Goal: Task Accomplishment & Management: Manage account settings

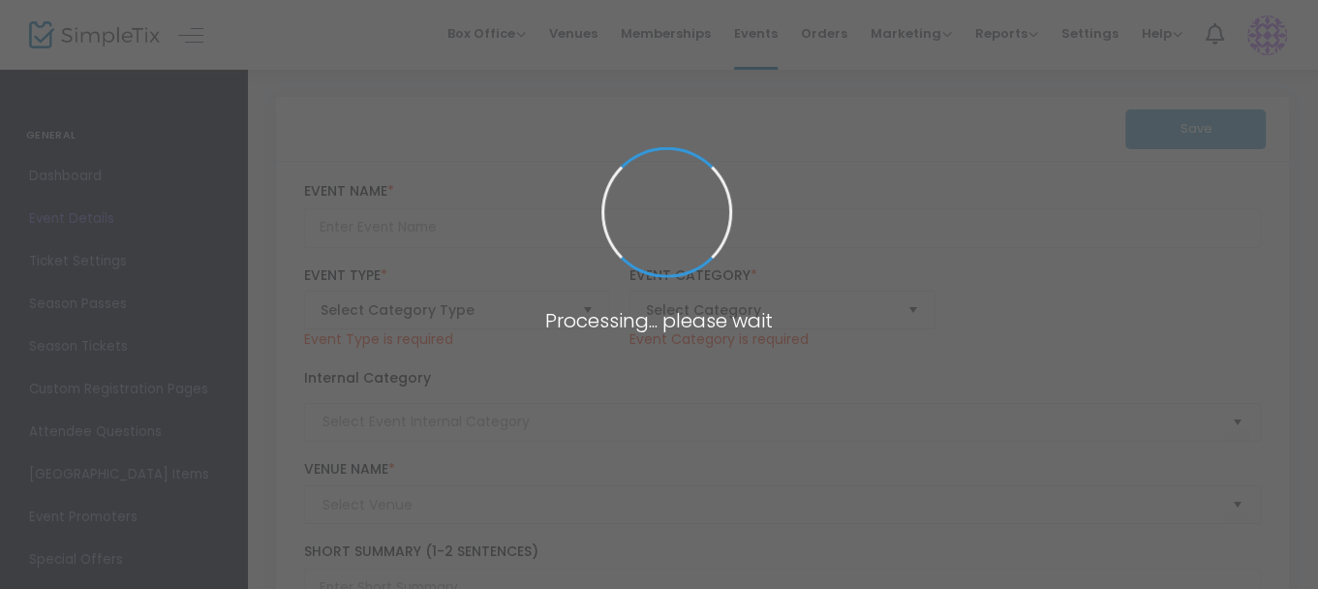
type input "[DEMOGRAPHIC_DATA][PERSON_NAME]"
type textarea "Set in a small [US_STATE] town post WWII, the town is faced with the revelation…"
checkbox input "true"
type input "Buy Tickets"
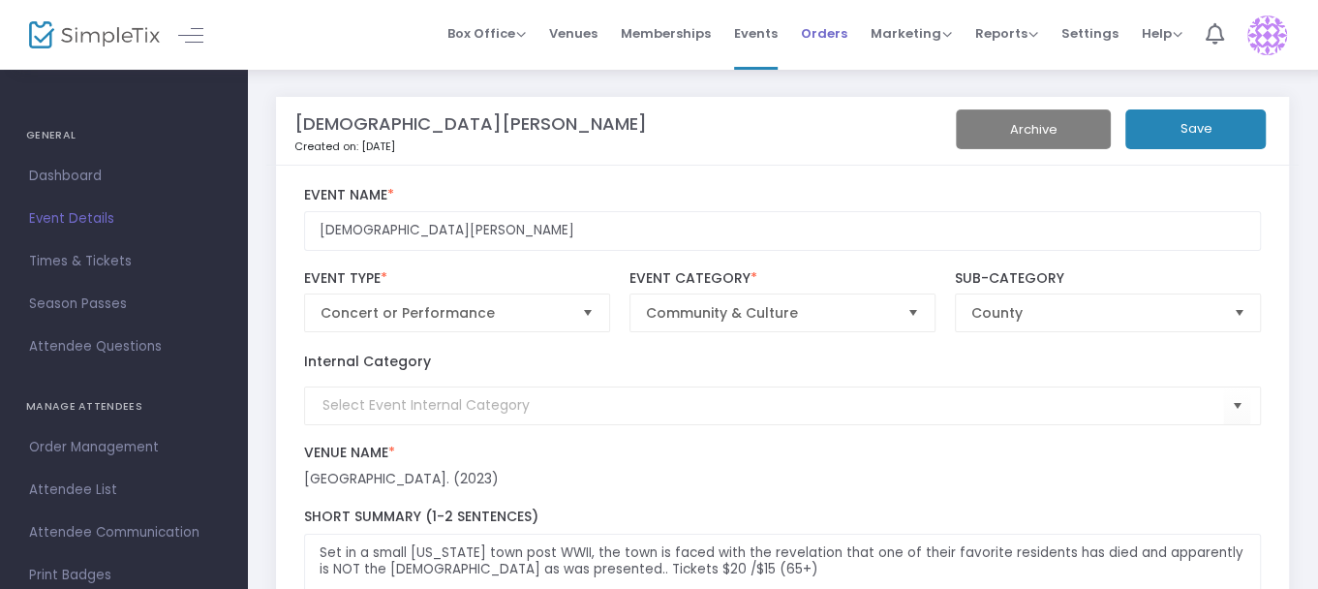
click at [832, 31] on span "Orders" at bounding box center [824, 33] width 46 height 49
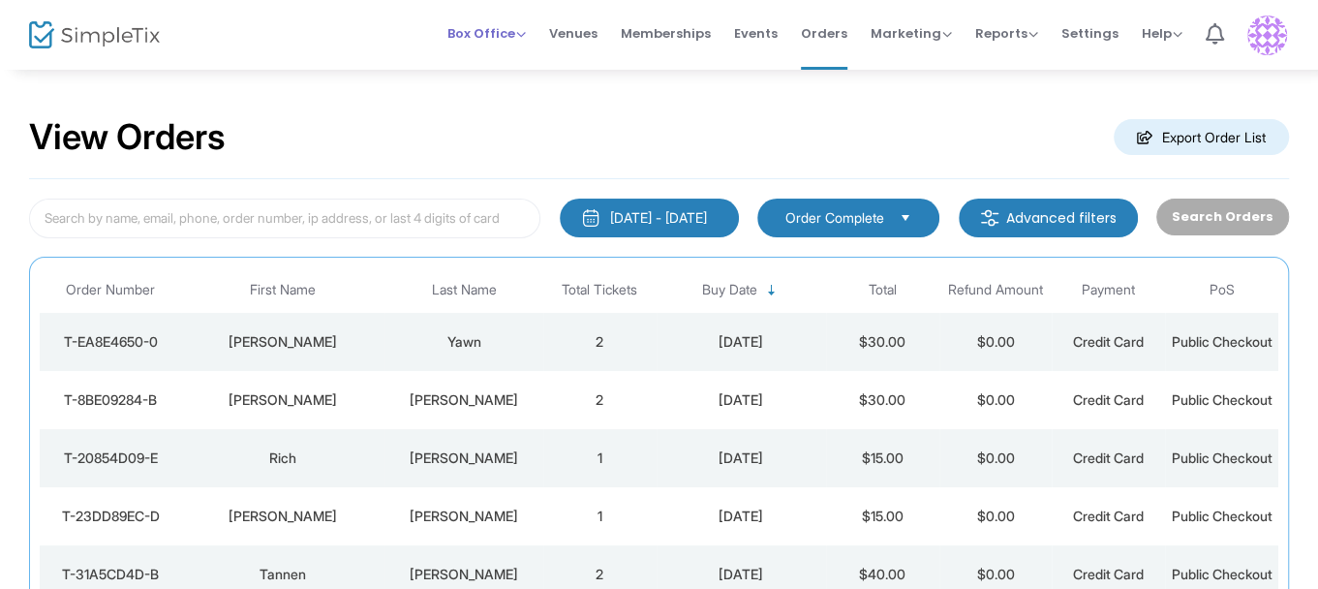
click at [507, 40] on span "Box Office" at bounding box center [486, 33] width 78 height 18
click at [506, 64] on li "Sell Tickets" at bounding box center [516, 65] width 138 height 38
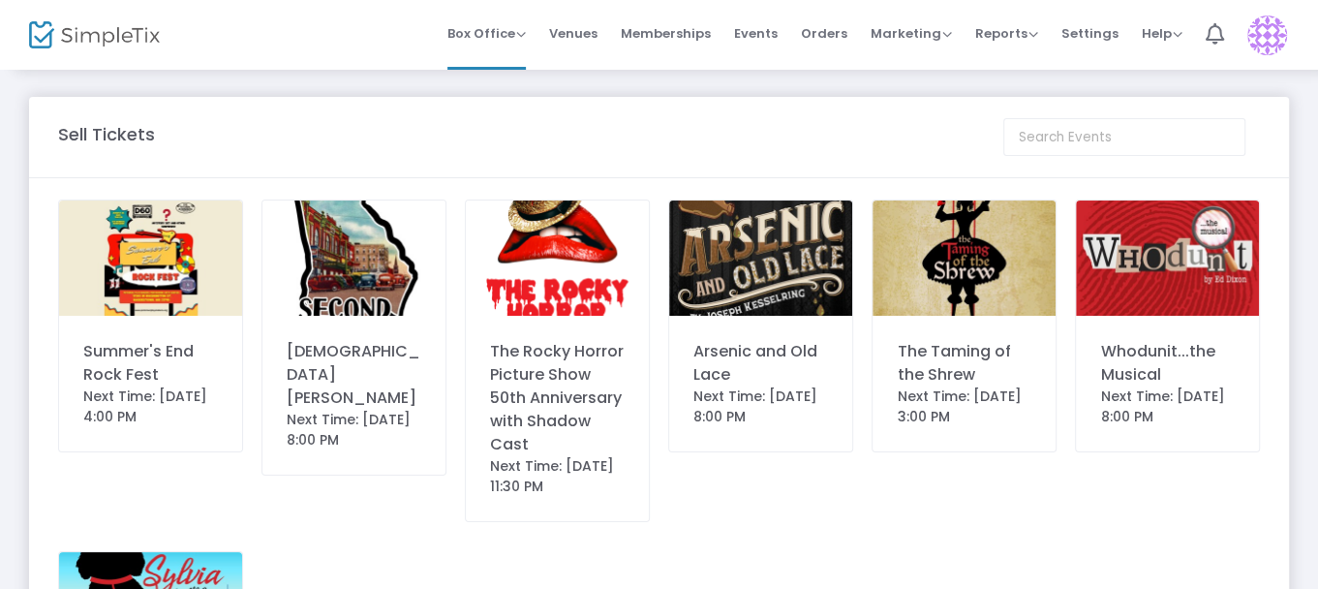
click at [346, 263] on img at bounding box center [353, 257] width 183 height 115
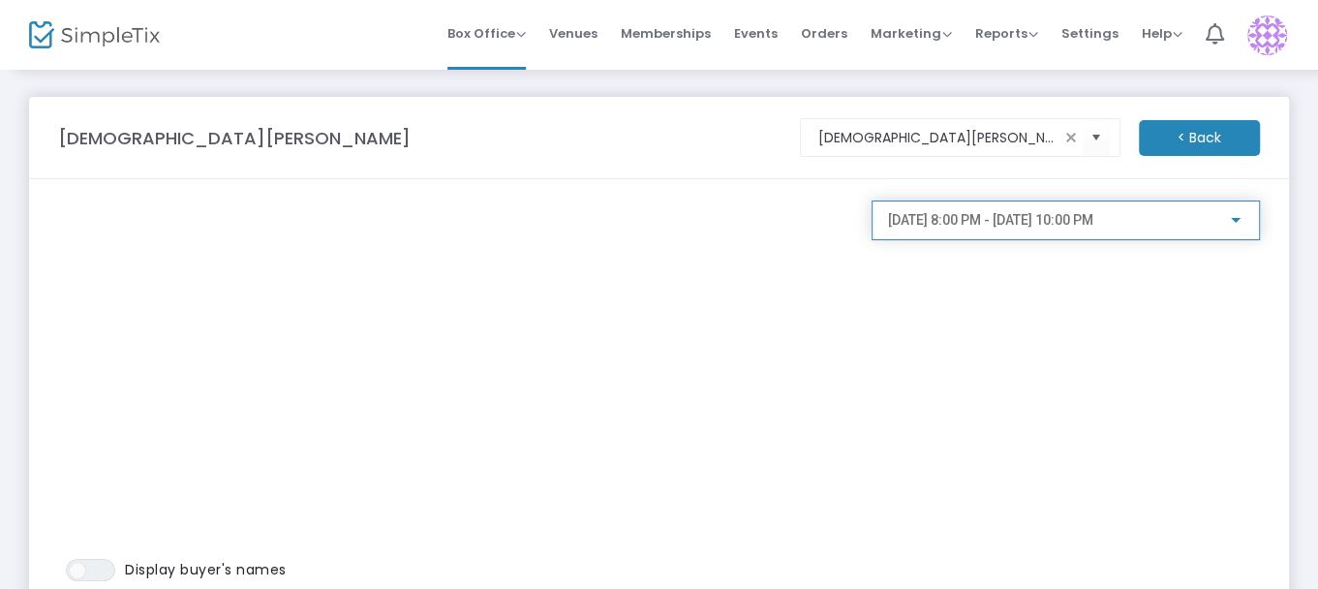
click at [1236, 219] on div at bounding box center [1236, 220] width 10 height 5
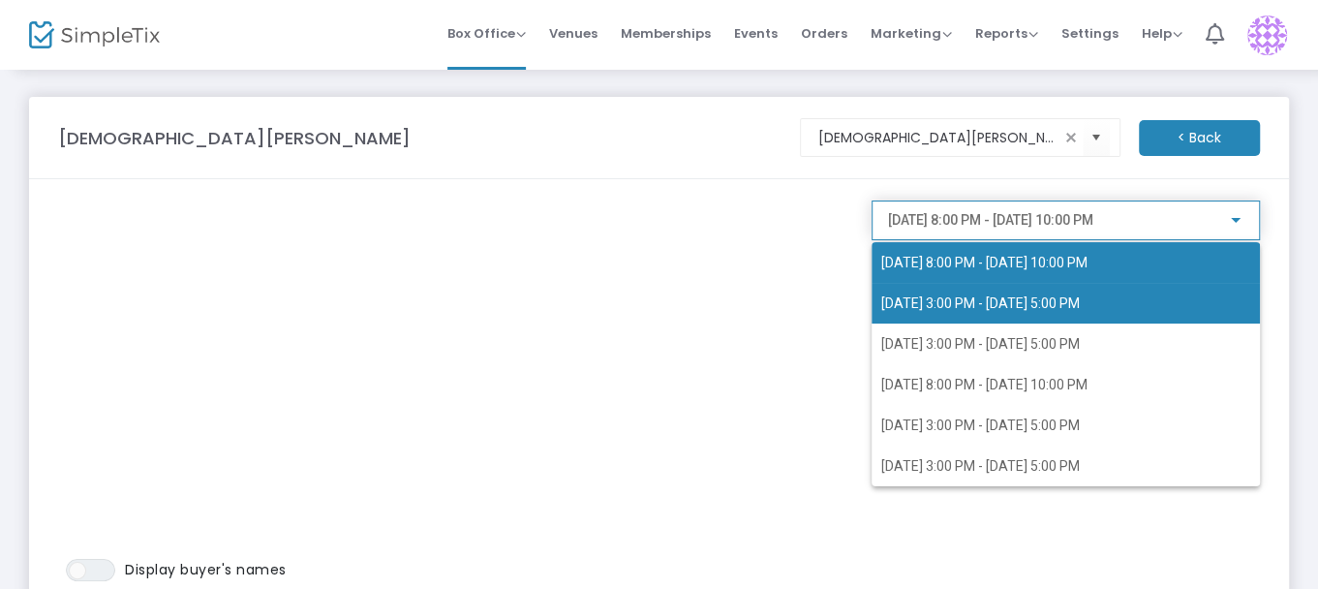
click at [1000, 306] on span "[DATE] 3:00 PM - [DATE] 5:00 PM" at bounding box center [980, 302] width 198 height 15
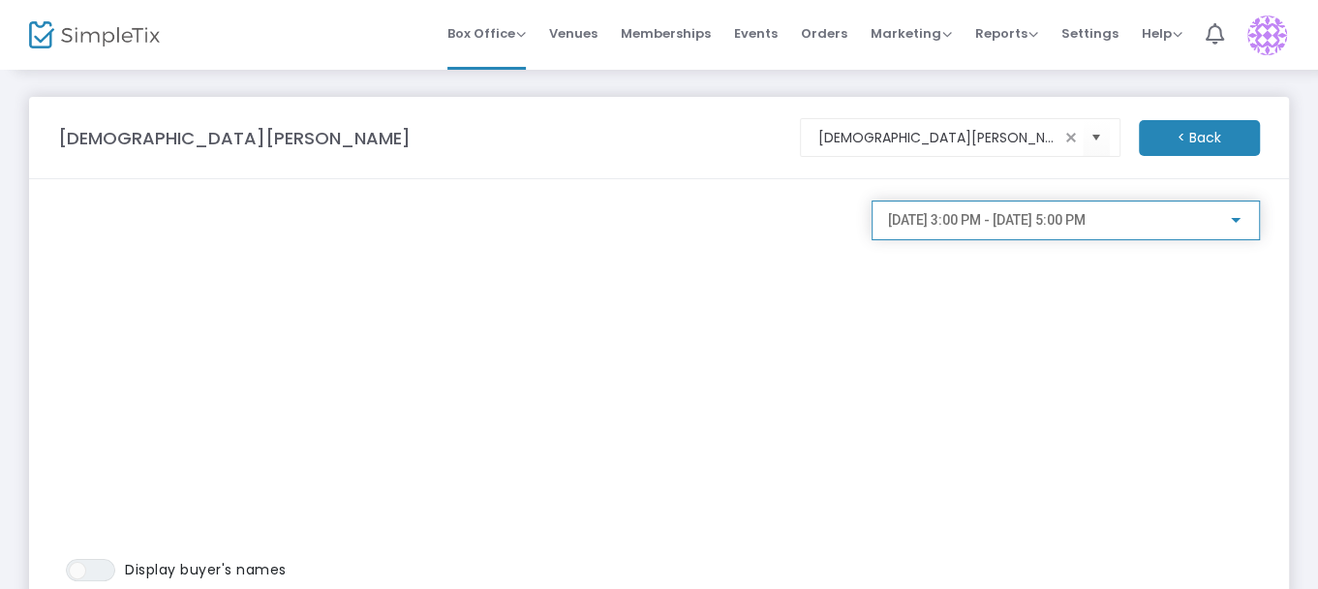
click at [1236, 218] on div at bounding box center [1236, 220] width 10 height 5
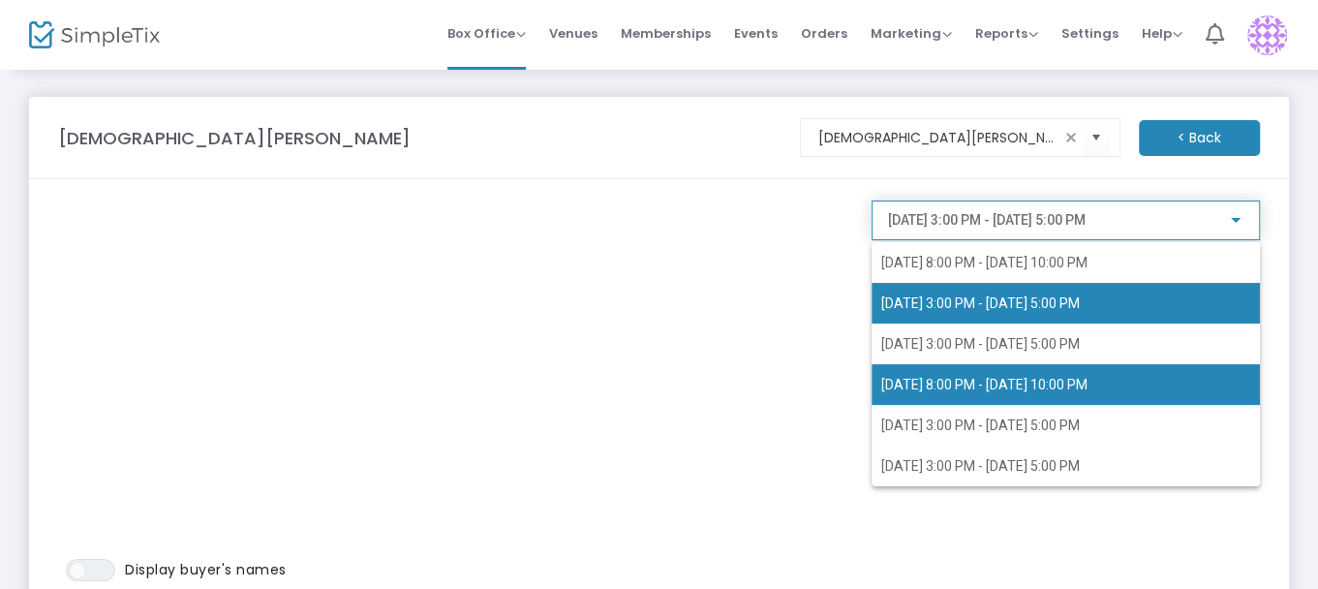
click at [1009, 384] on span "[DATE] 8:00 PM - [DATE] 10:00 PM" at bounding box center [984, 384] width 206 height 15
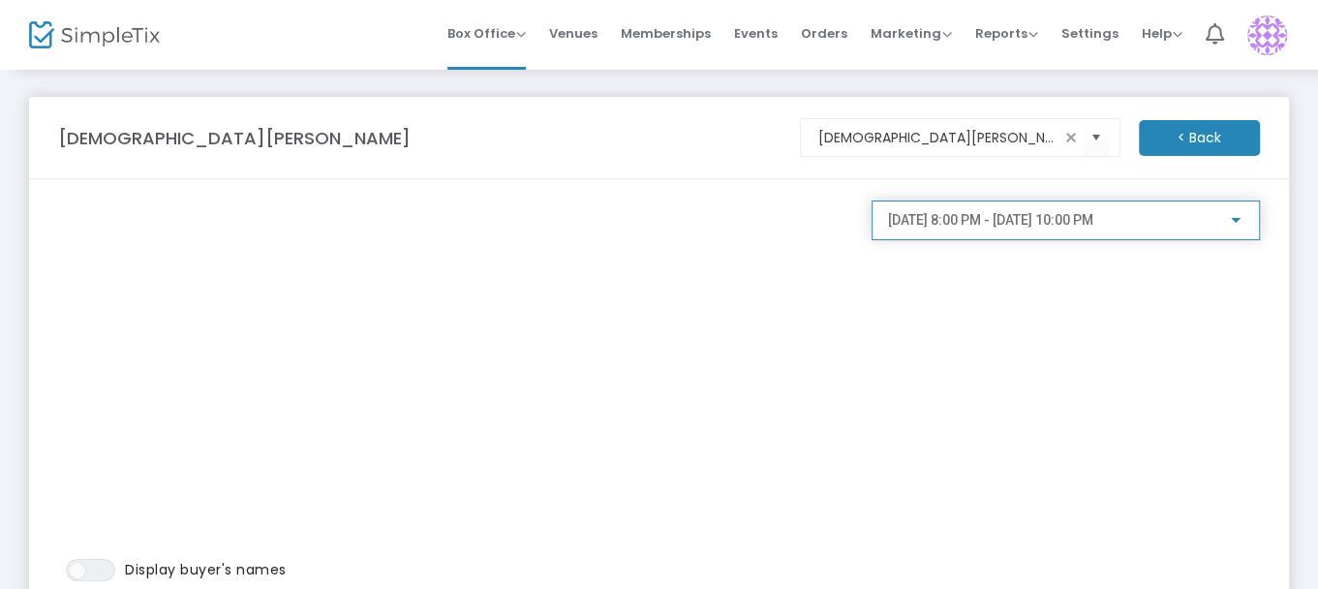
click at [1231, 218] on div at bounding box center [1236, 220] width 10 height 5
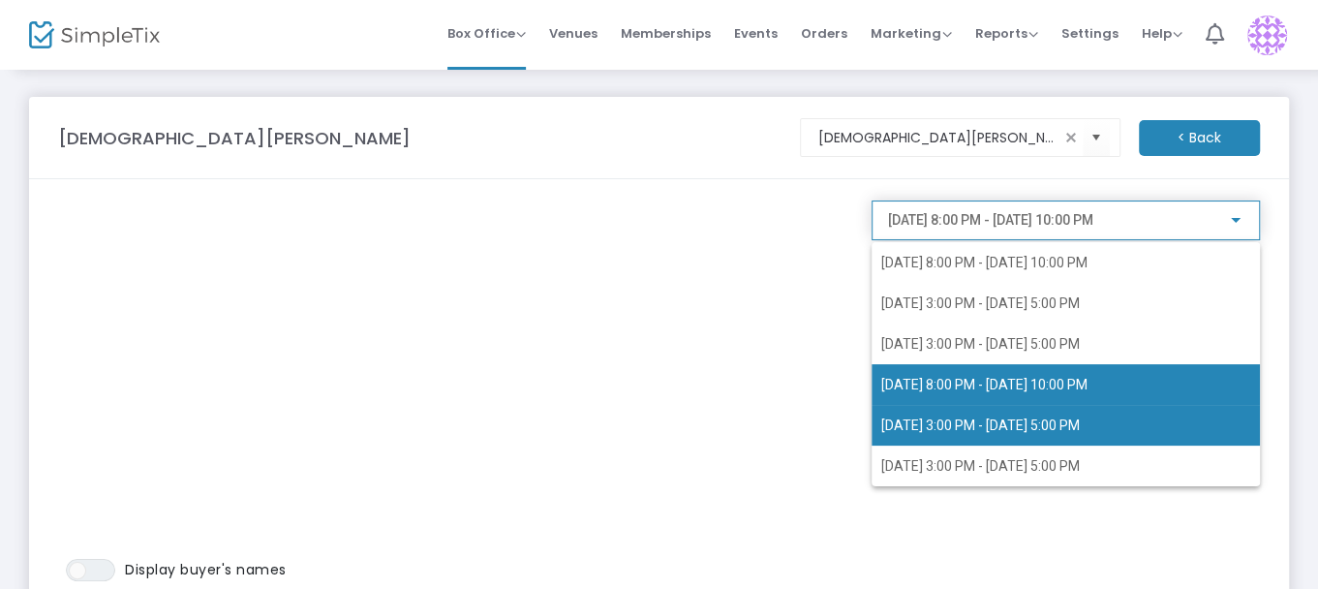
click at [1025, 412] on span "[DATE] 3:00 PM - [DATE] 5:00 PM" at bounding box center [1065, 425] width 369 height 41
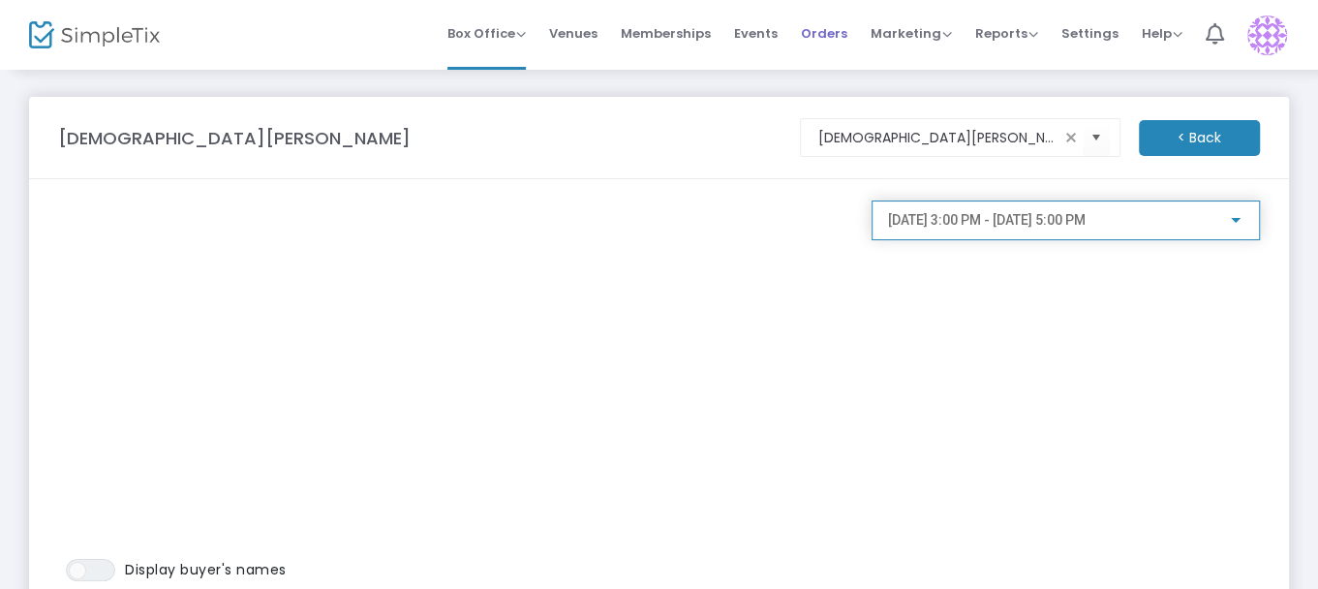
click at [820, 35] on span "Orders" at bounding box center [824, 33] width 46 height 49
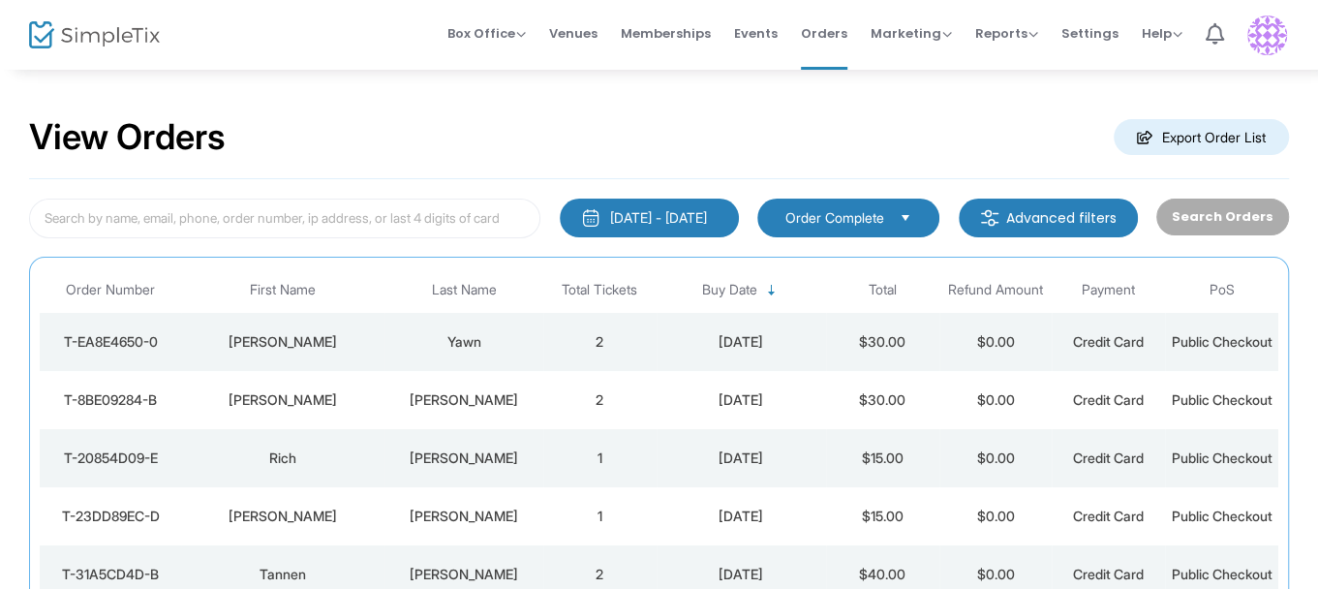
click at [999, 219] on img at bounding box center [989, 217] width 19 height 19
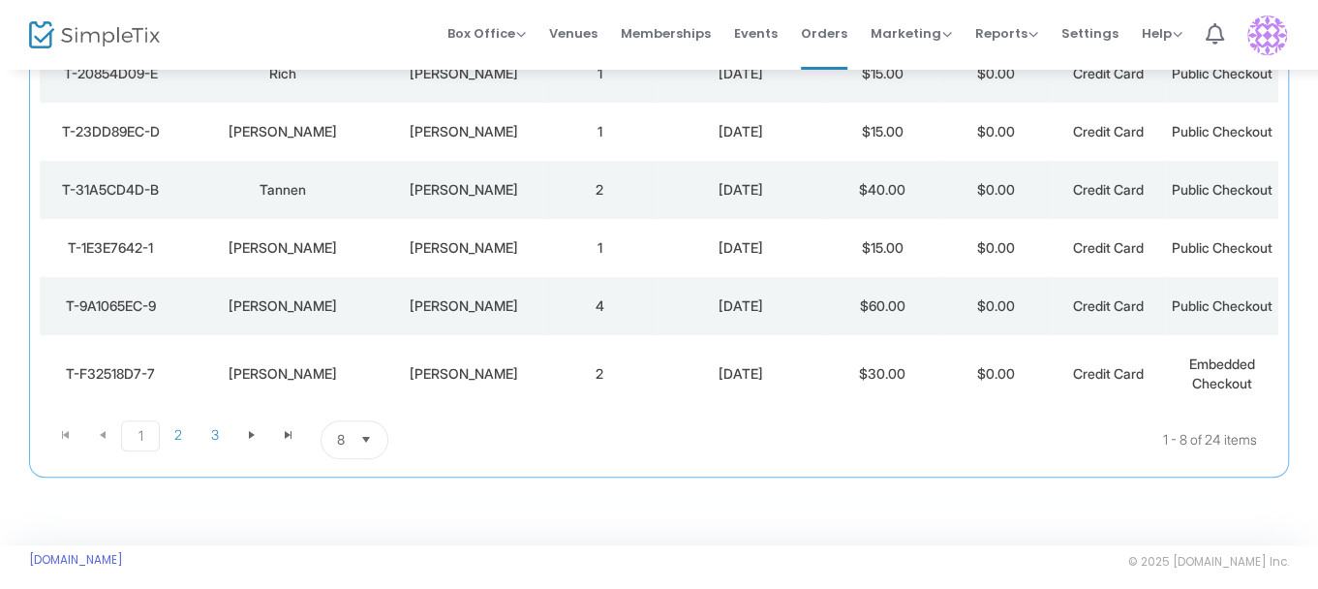
scroll to position [581, 0]
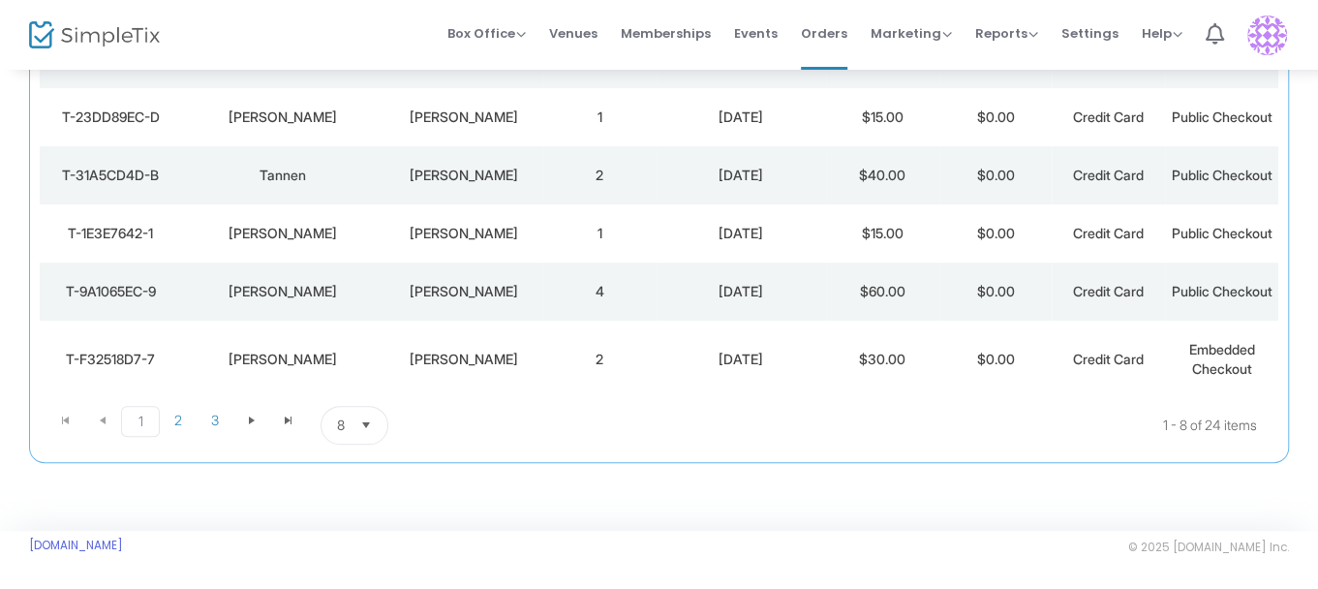
click at [273, 369] on div "[PERSON_NAME]" at bounding box center [283, 359] width 194 height 19
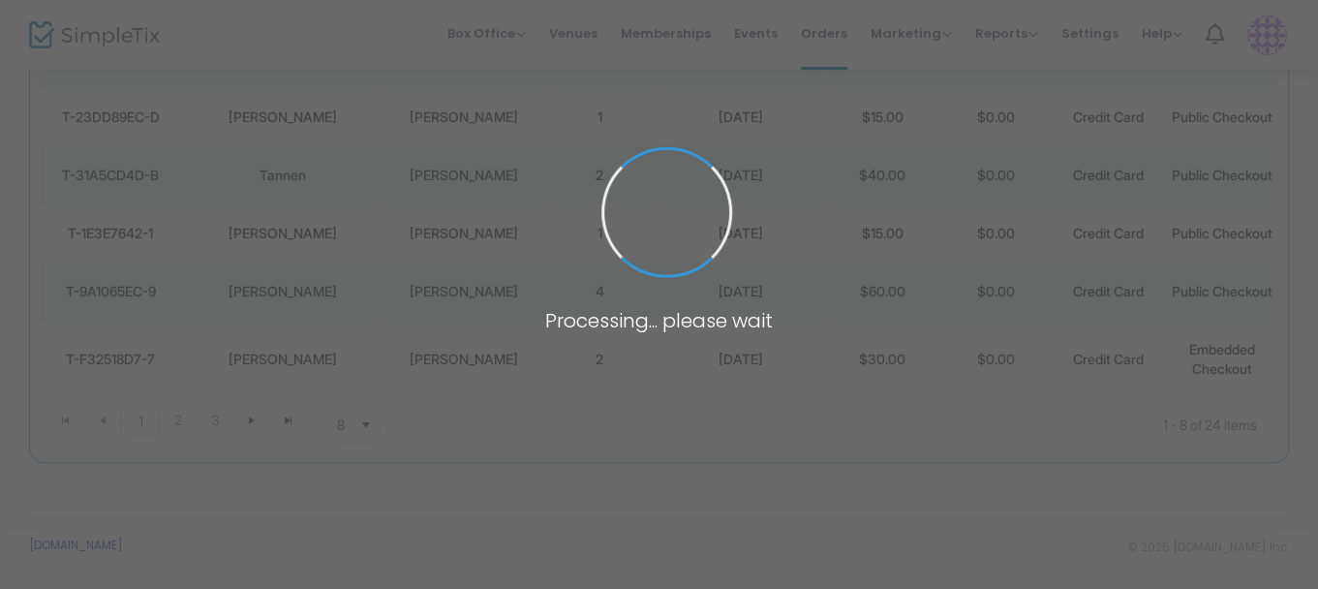
scroll to position [0, 0]
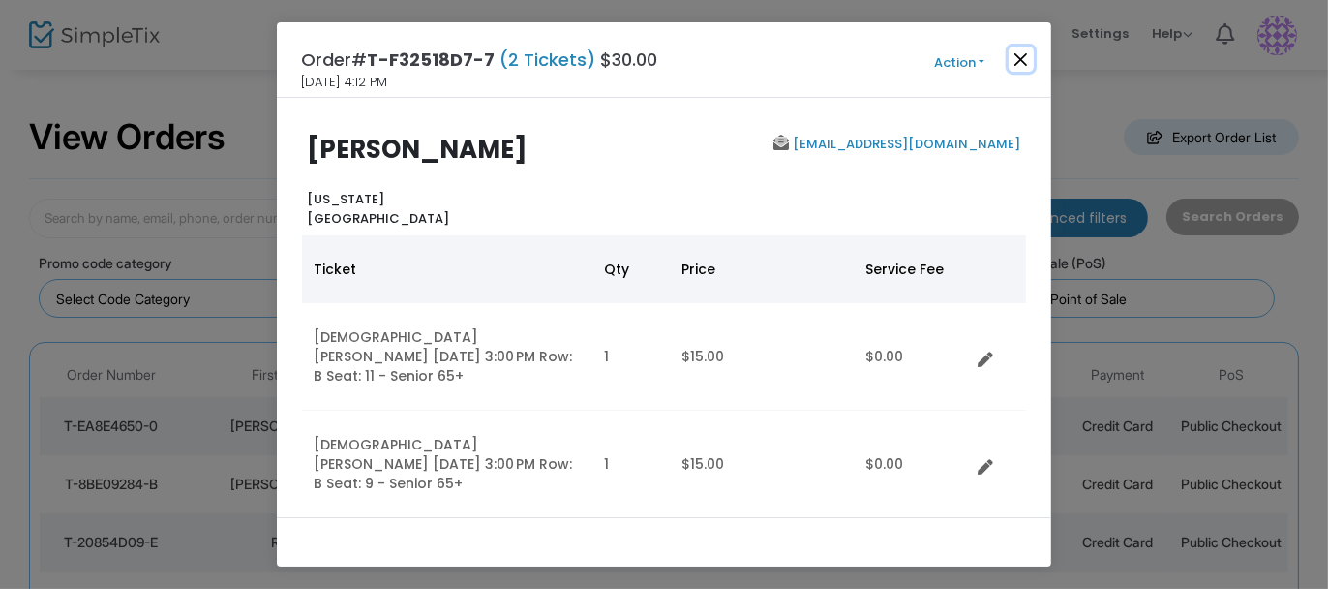
click at [1018, 56] on button "Close" at bounding box center [1021, 58] width 25 height 25
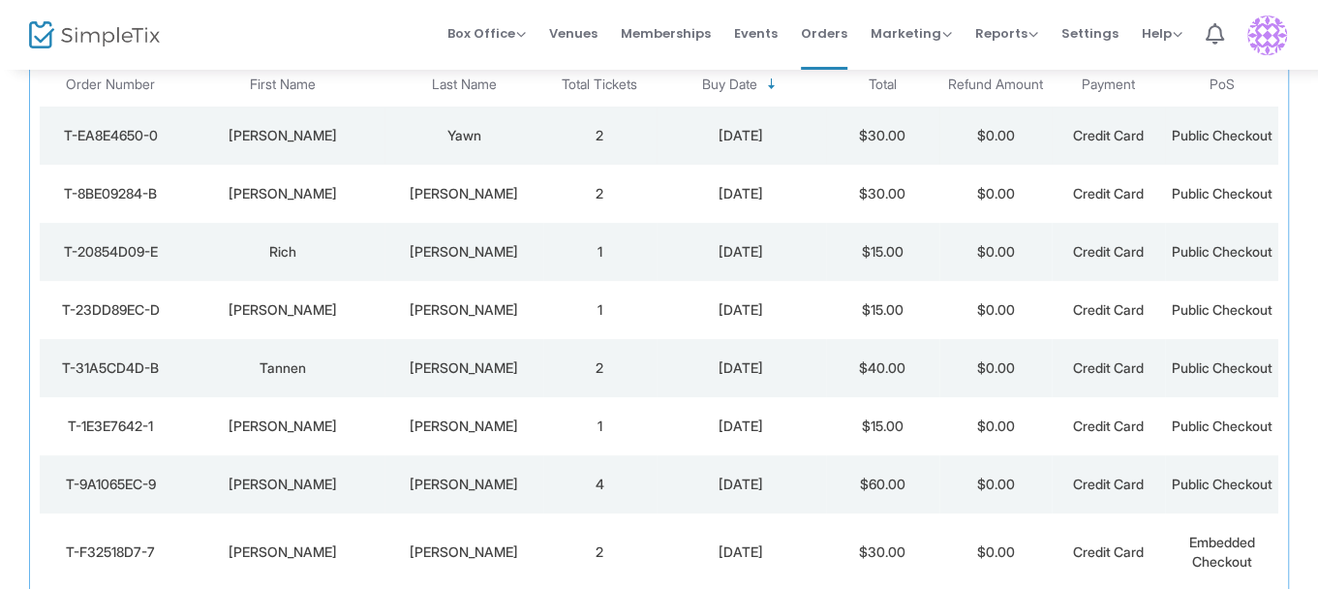
scroll to position [617, 0]
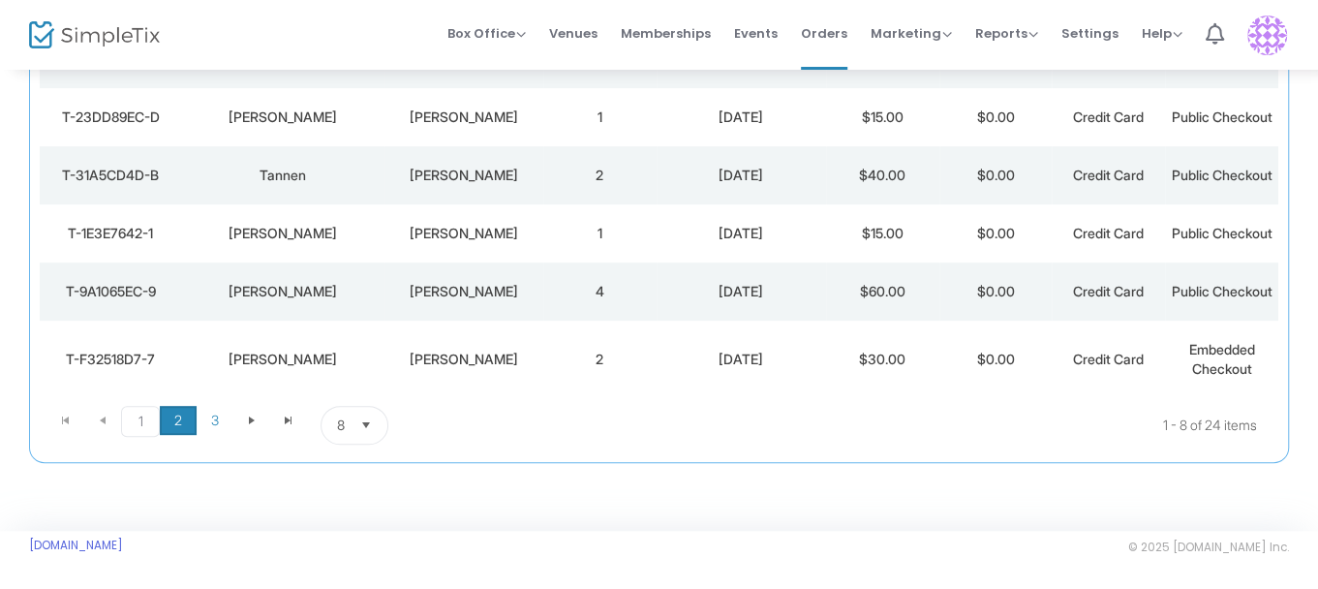
click at [171, 417] on span "2" at bounding box center [178, 420] width 37 height 29
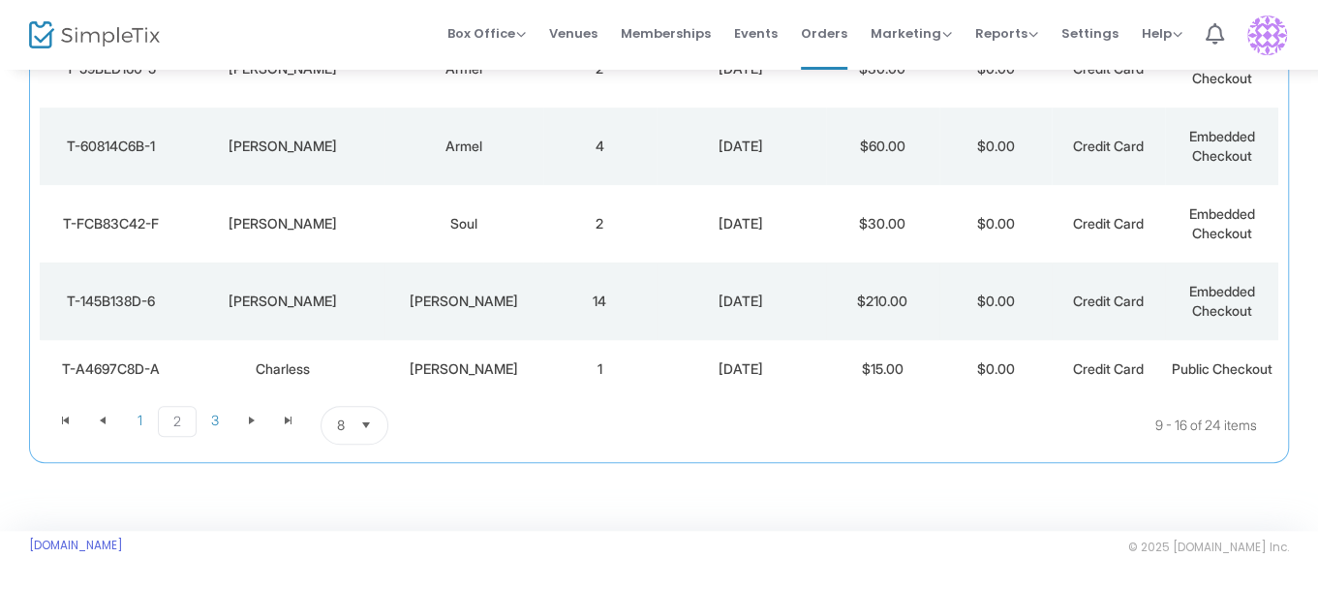
click at [280, 291] on div "[PERSON_NAME]" at bounding box center [283, 300] width 194 height 19
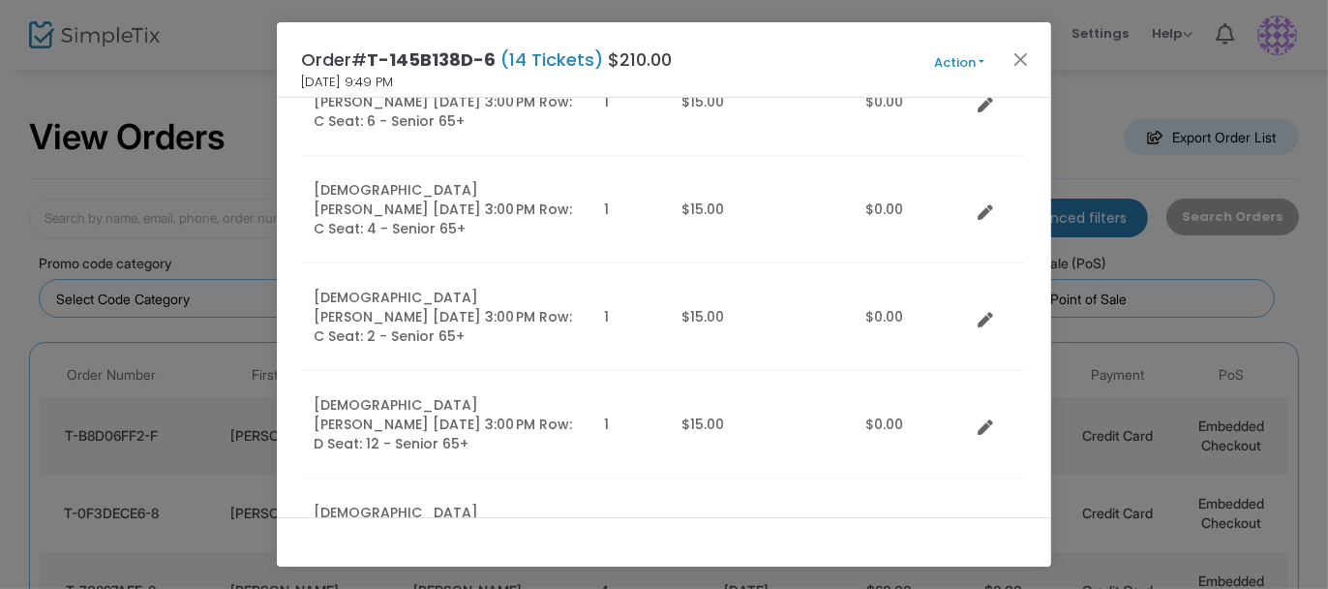
scroll to position [1259, 0]
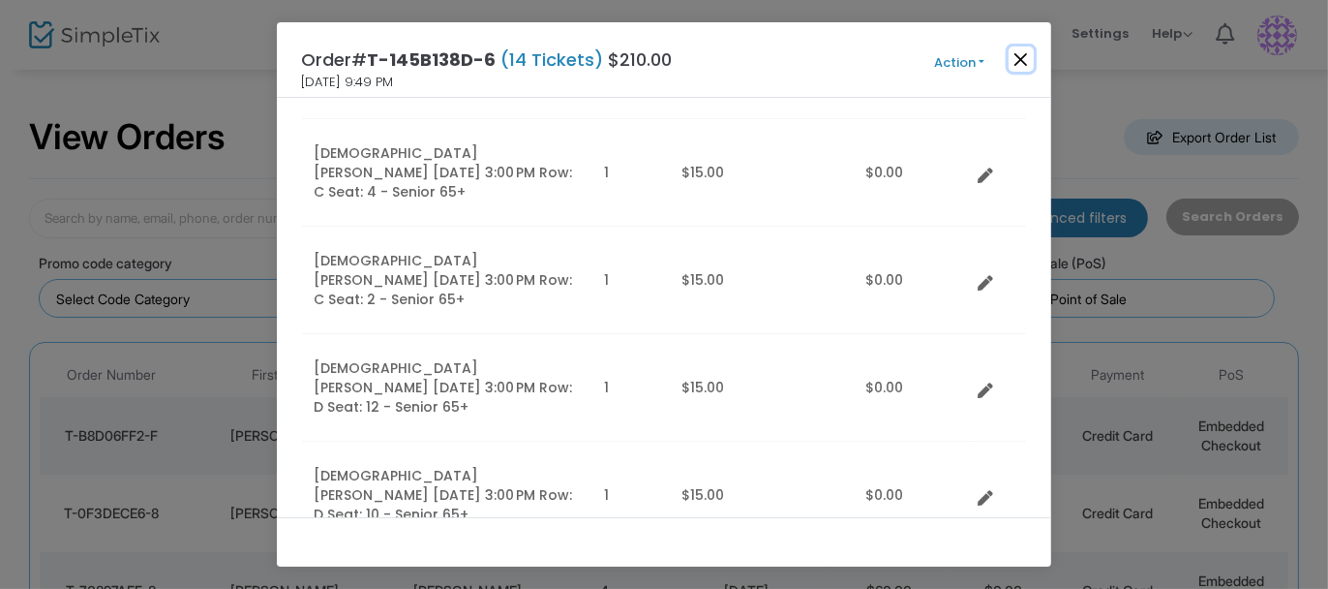
click at [1021, 60] on button "Close" at bounding box center [1021, 58] width 25 height 25
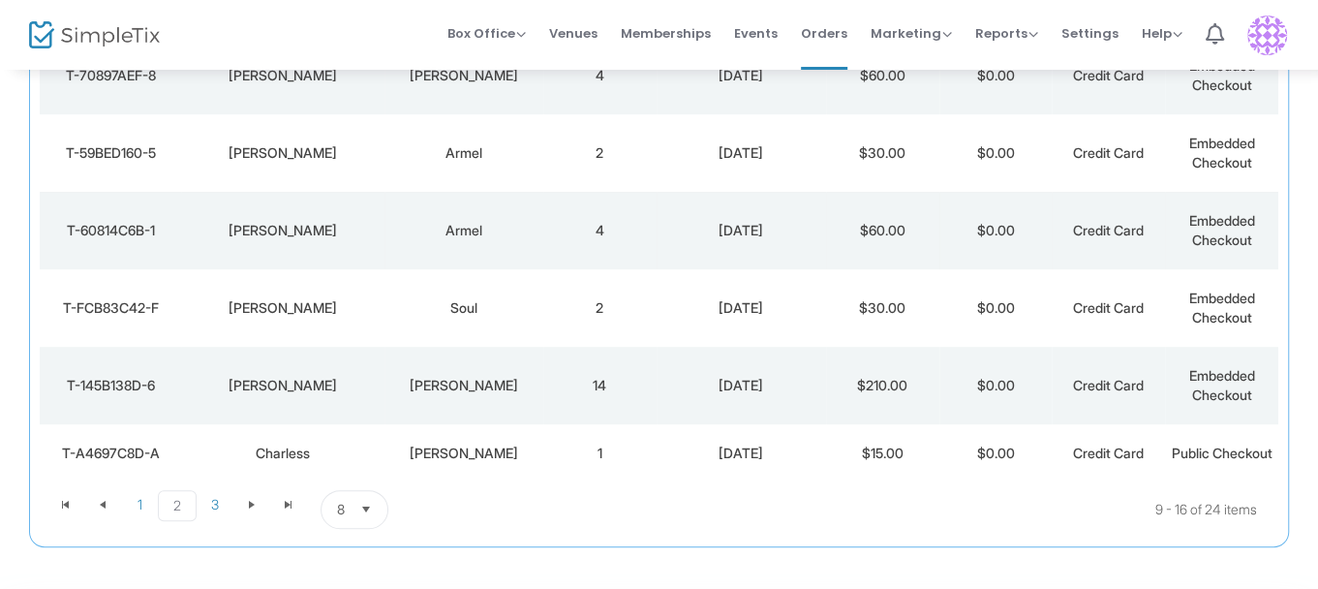
scroll to position [590, 0]
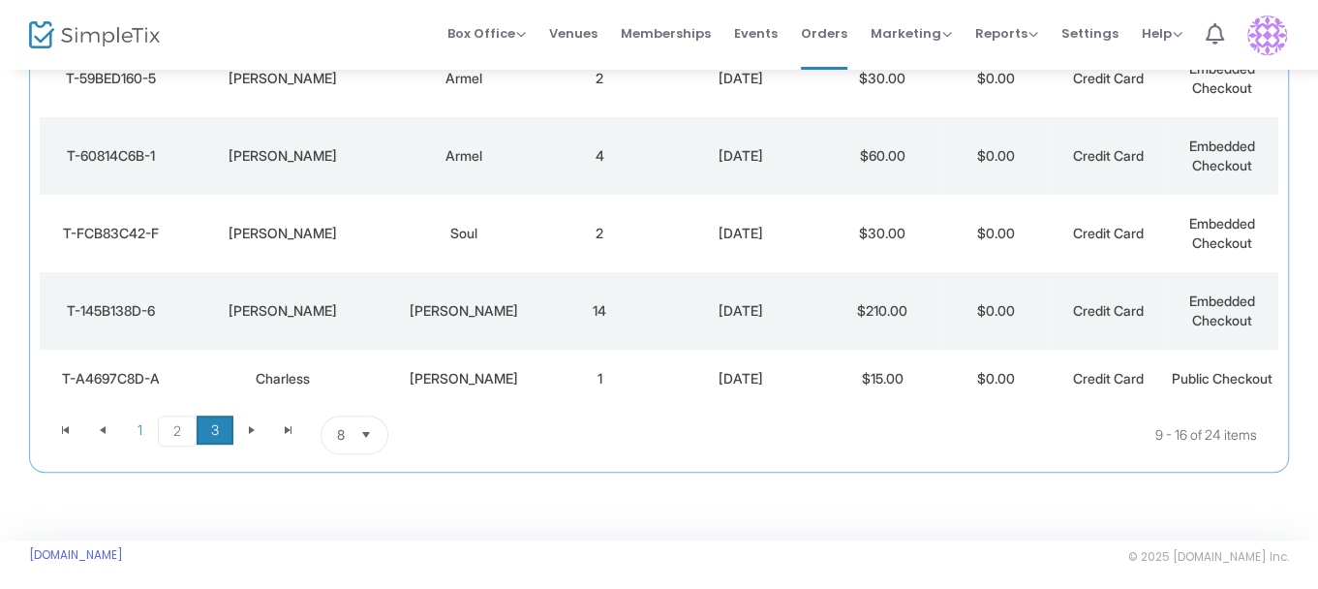
click at [215, 444] on span "3" at bounding box center [215, 429] width 37 height 29
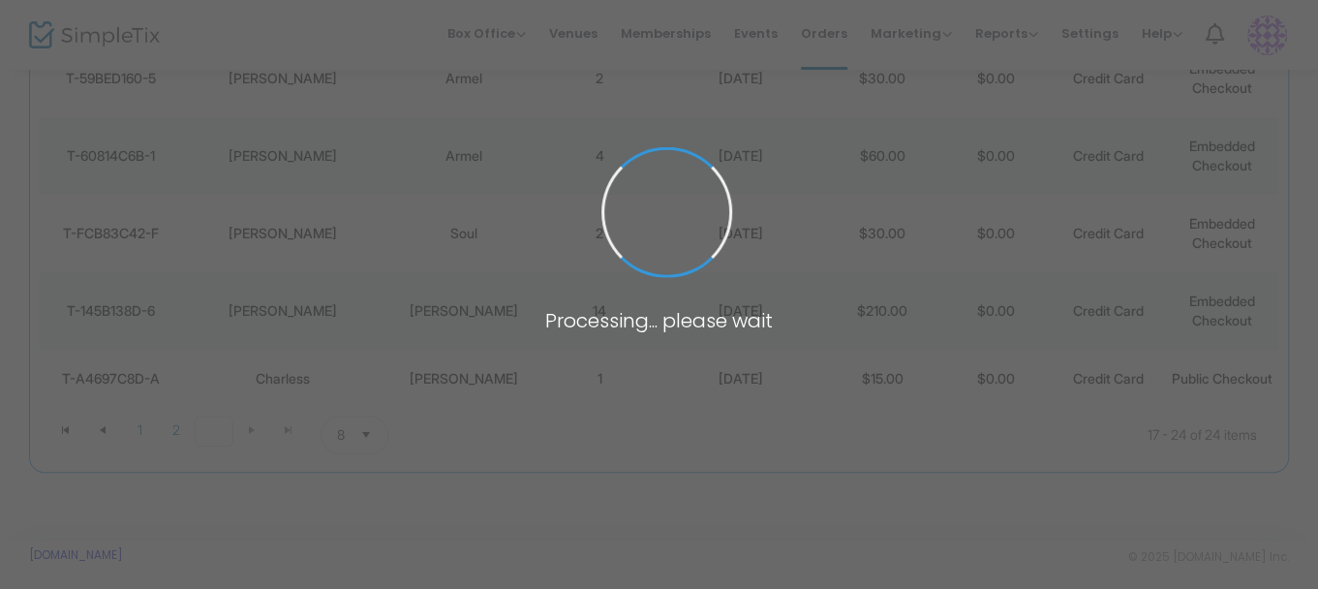
scroll to position [578, 0]
